Goal: Book appointment/travel/reservation

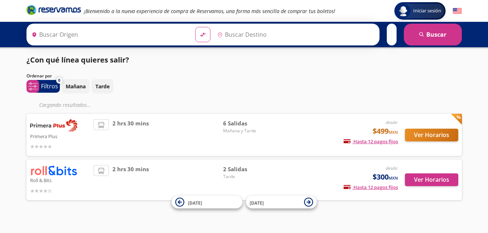
type input "[GEOGRAPHIC_DATA][PERSON_NAME], [GEOGRAPHIC_DATA]"
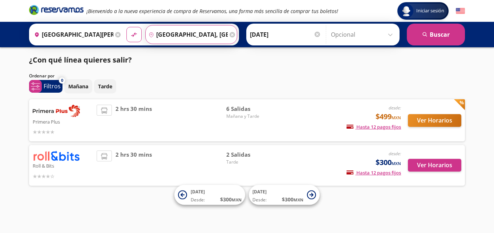
click at [191, 34] on input "[GEOGRAPHIC_DATA], [GEOGRAPHIC_DATA]" at bounding box center [187, 34] width 82 height 18
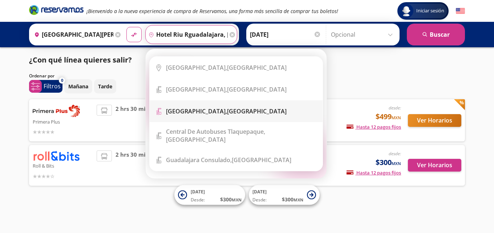
click at [187, 115] on li "Terminal Icon" at bounding box center [236, 111] width 173 height 22
type input "[GEOGRAPHIC_DATA], [GEOGRAPHIC_DATA]"
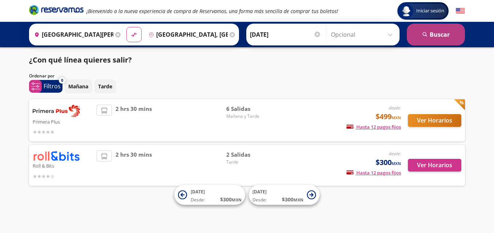
click at [421, 32] on button "search [GEOGRAPHIC_DATA]" at bounding box center [436, 35] width 58 height 22
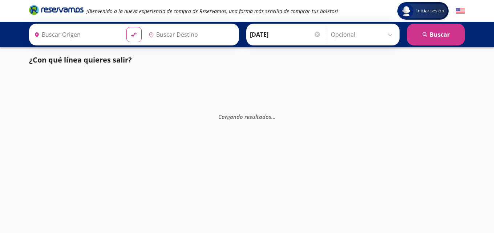
type input "[GEOGRAPHIC_DATA], [GEOGRAPHIC_DATA]"
type input "[GEOGRAPHIC_DATA][PERSON_NAME], [GEOGRAPHIC_DATA]"
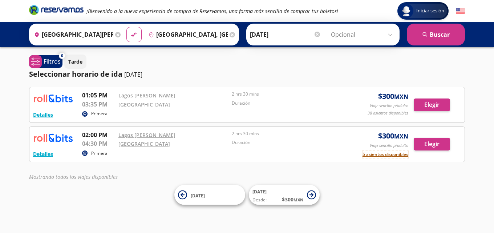
click at [379, 157] on button "5 asientos disponibles" at bounding box center [385, 154] width 46 height 7
click at [379, 155] on button "5 asientos disponibles" at bounding box center [385, 154] width 46 height 7
click at [429, 140] on button "Elegir" at bounding box center [431, 144] width 36 height 13
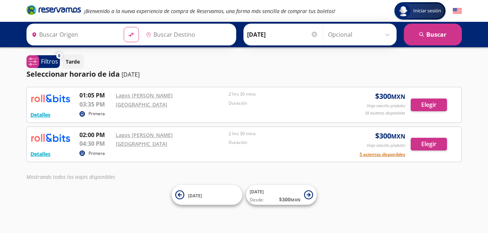
type input "[GEOGRAPHIC_DATA][PERSON_NAME], [GEOGRAPHIC_DATA]"
type input "[GEOGRAPHIC_DATA], [GEOGRAPHIC_DATA]"
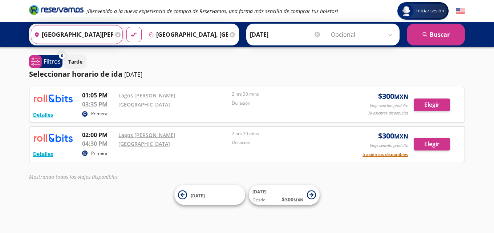
click at [106, 35] on input "[GEOGRAPHIC_DATA][PERSON_NAME], [GEOGRAPHIC_DATA]" at bounding box center [72, 34] width 82 height 18
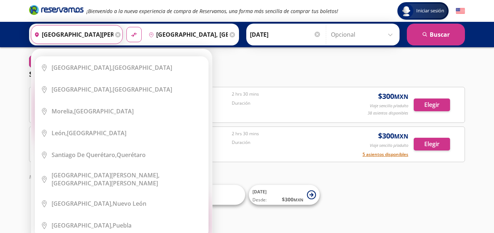
click at [116, 49] on div "Elige tu origen Close Origen heroicons:map-pin-20-solid [GEOGRAPHIC_DATA][PERSO…" at bounding box center [121, 147] width 181 height 196
click at [117, 34] on icon at bounding box center [117, 34] width 5 height 5
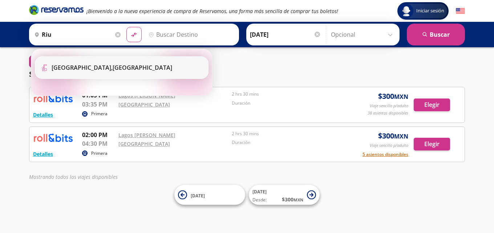
click at [85, 70] on b "[GEOGRAPHIC_DATA]," at bounding box center [82, 68] width 61 height 8
type input "[GEOGRAPHIC_DATA], [GEOGRAPHIC_DATA]"
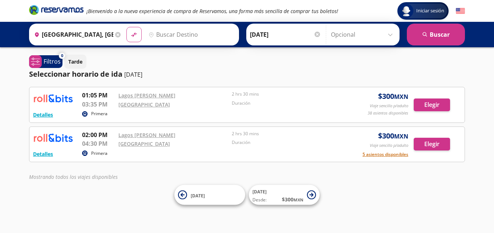
click at [163, 33] on input "Destino" at bounding box center [190, 34] width 89 height 18
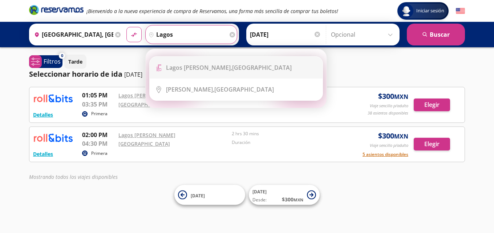
drag, startPoint x: 183, startPoint y: 65, endPoint x: 205, endPoint y: 64, distance: 22.2
click at [187, 64] on b "Lagos [PERSON_NAME]," at bounding box center [199, 68] width 66 height 8
type input "[GEOGRAPHIC_DATA][PERSON_NAME], [GEOGRAPHIC_DATA]"
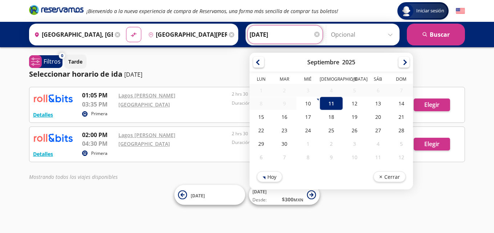
click at [293, 31] on input "[DATE]" at bounding box center [284, 34] width 71 height 18
click at [286, 121] on div "16" at bounding box center [284, 116] width 23 height 13
type input "[DATE]"
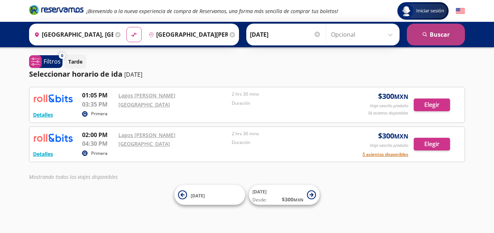
click at [449, 40] on button "search [GEOGRAPHIC_DATA]" at bounding box center [436, 35] width 58 height 22
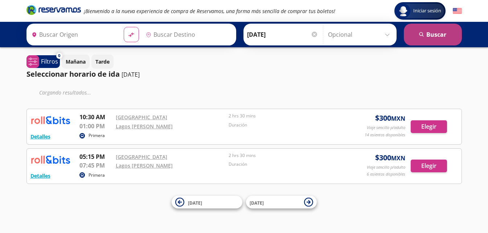
type input "[GEOGRAPHIC_DATA], [GEOGRAPHIC_DATA]"
type input "[GEOGRAPHIC_DATA][PERSON_NAME], [GEOGRAPHIC_DATA]"
